Goal: Check status: Check status

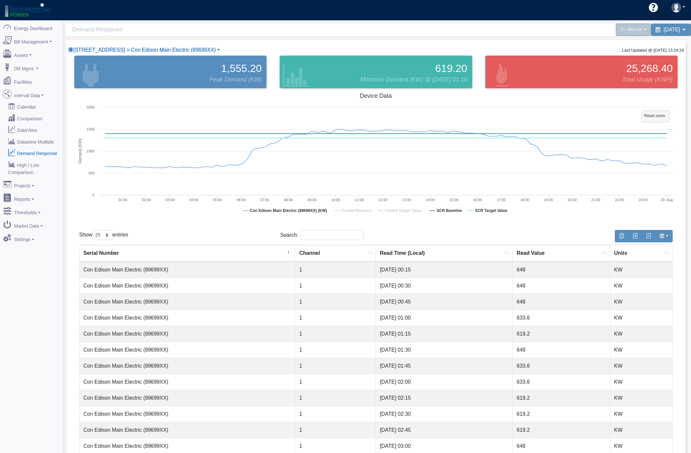
select select "25"
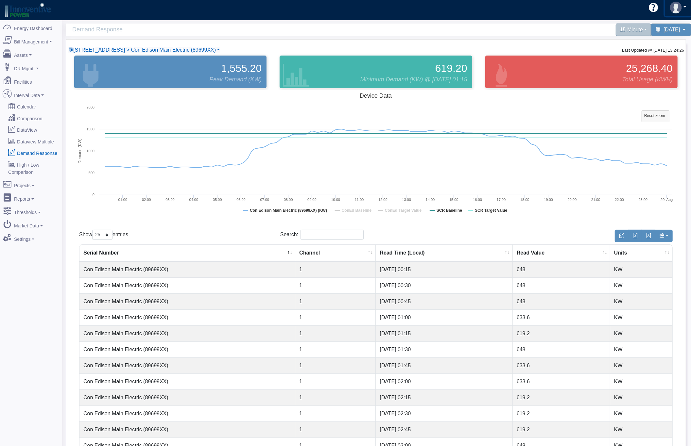
click at [679, 8] on img at bounding box center [676, 8] width 12 height 12
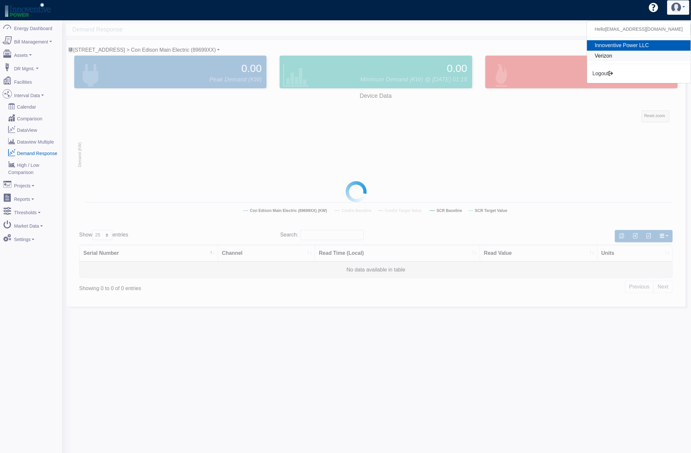
click at [641, 55] on link "Verizon" at bounding box center [639, 56] width 104 height 10
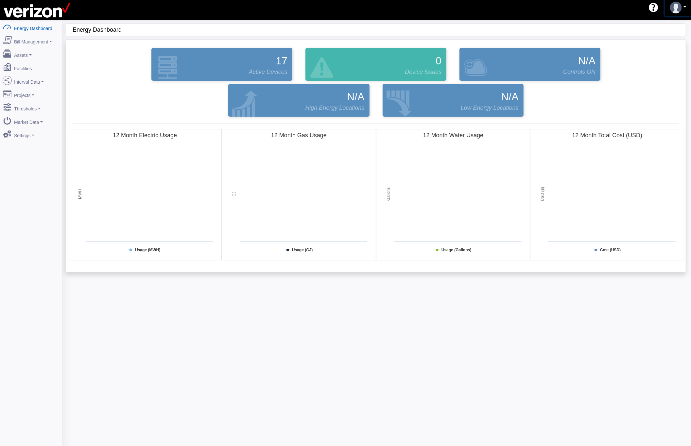
click at [683, 5] on link at bounding box center [678, 7] width 27 height 17
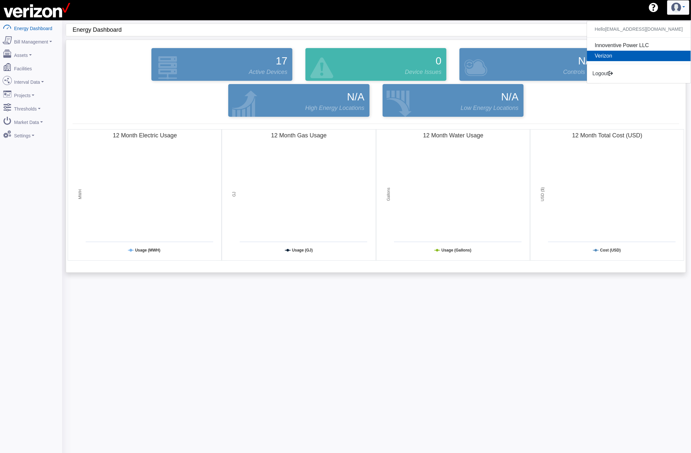
click at [632, 53] on link "Verizon" at bounding box center [639, 56] width 104 height 10
click at [42, 80] on link "Interval Data" at bounding box center [30, 81] width 63 height 14
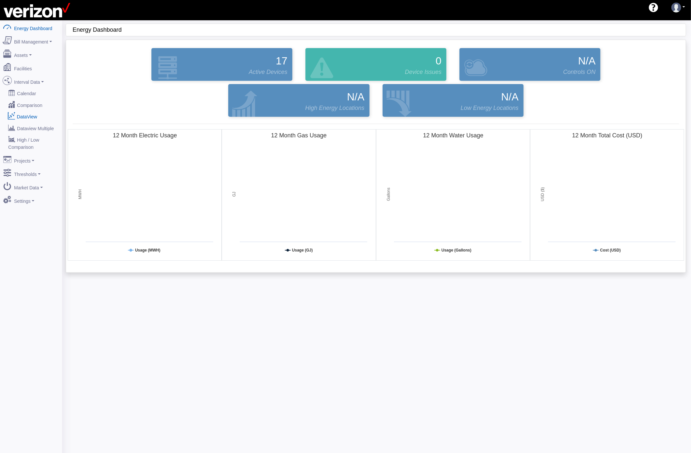
click at [35, 115] on link "DataView" at bounding box center [30, 116] width 63 height 12
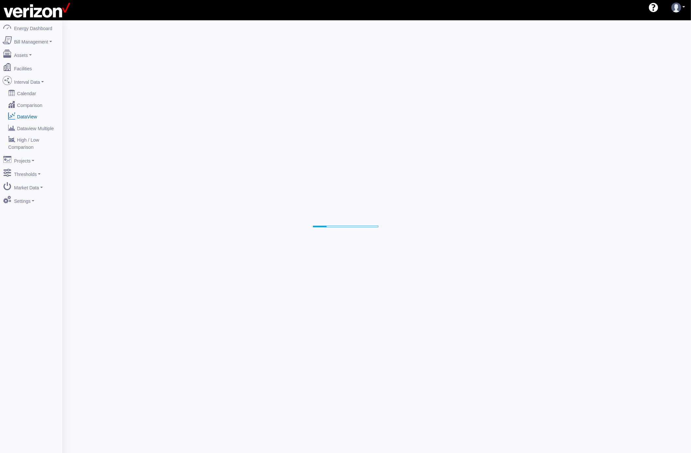
select select "25"
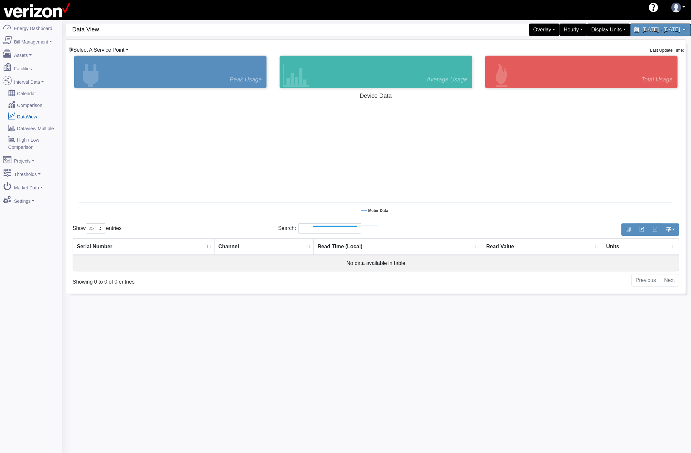
click at [119, 48] on span "Select A Service Point" at bounding box center [98, 50] width 51 height 6
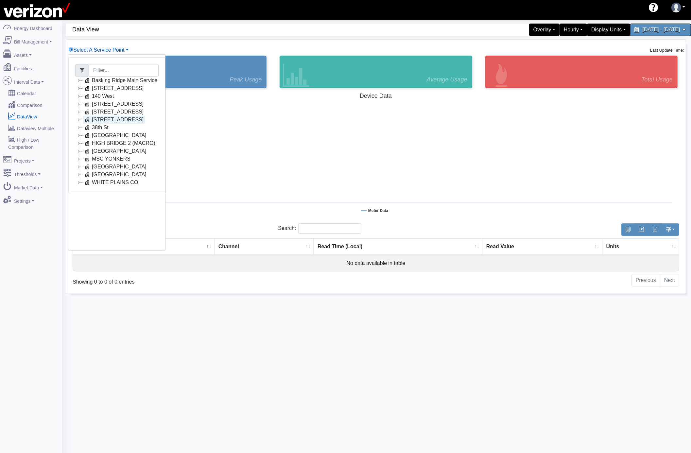
click at [113, 121] on link "[STREET_ADDRESS]" at bounding box center [114, 120] width 62 height 8
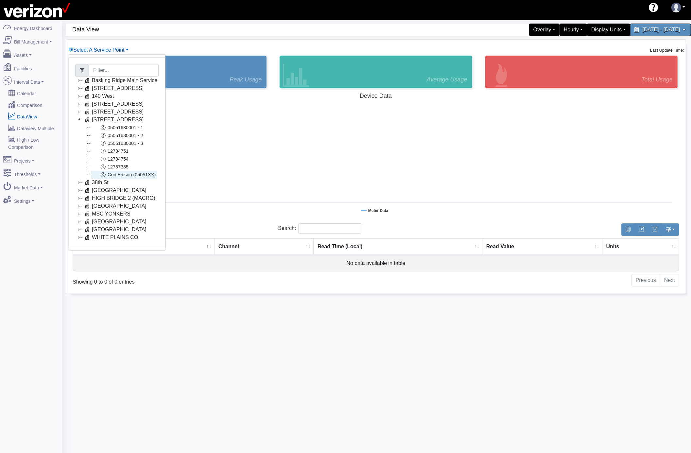
click at [146, 176] on link "Con Edison (05051XX)" at bounding box center [124, 175] width 66 height 8
